Goal: Information Seeking & Learning: Understand process/instructions

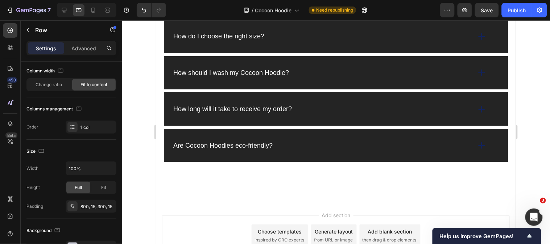
scroll to position [1965, 0]
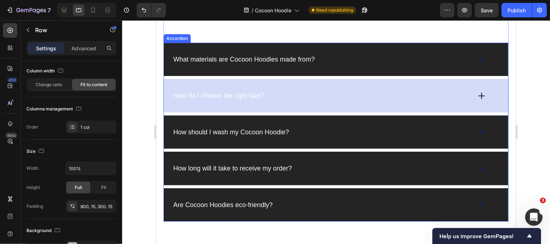
click at [335, 91] on div "How do I choose the right size?" at bounding box center [321, 95] width 299 height 11
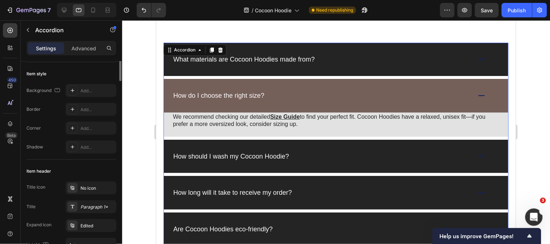
scroll to position [0, 0]
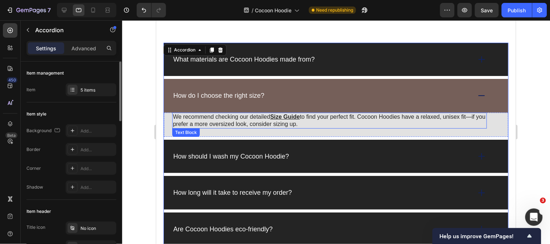
click at [175, 115] on p "We recommend checking our detailed Size Guide to find your perfect fit. Cocoon …" at bounding box center [329, 120] width 313 height 14
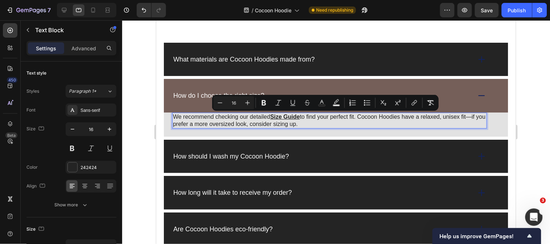
copy p "We recommend checking our detailed Size Guide to find your perfect fit. Cocoon …"
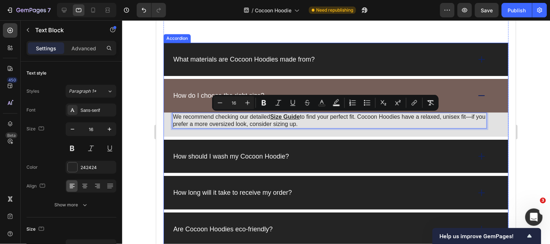
click at [186, 93] on p "How do I choose the right size?" at bounding box center [218, 95] width 91 height 8
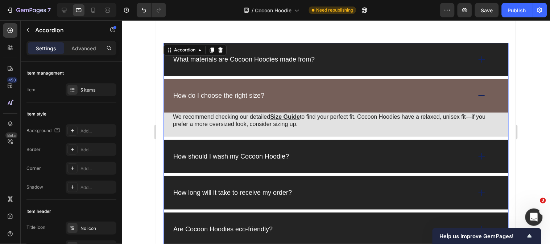
click at [186, 93] on p "How do I choose the right size?" at bounding box center [218, 95] width 91 height 8
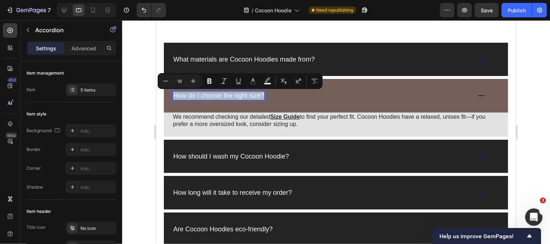
copy p "How do I choose the right size?"
